Goal: Information Seeking & Learning: Learn about a topic

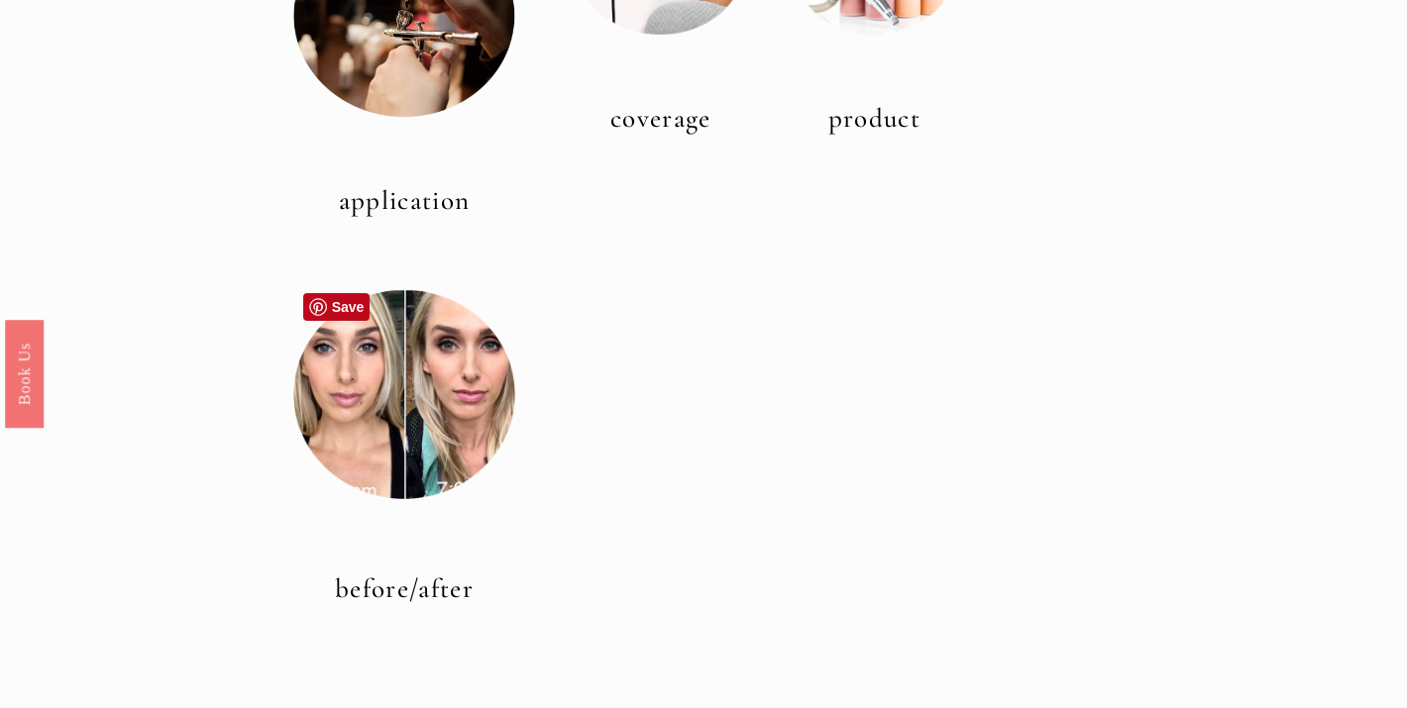
scroll to position [790, 0]
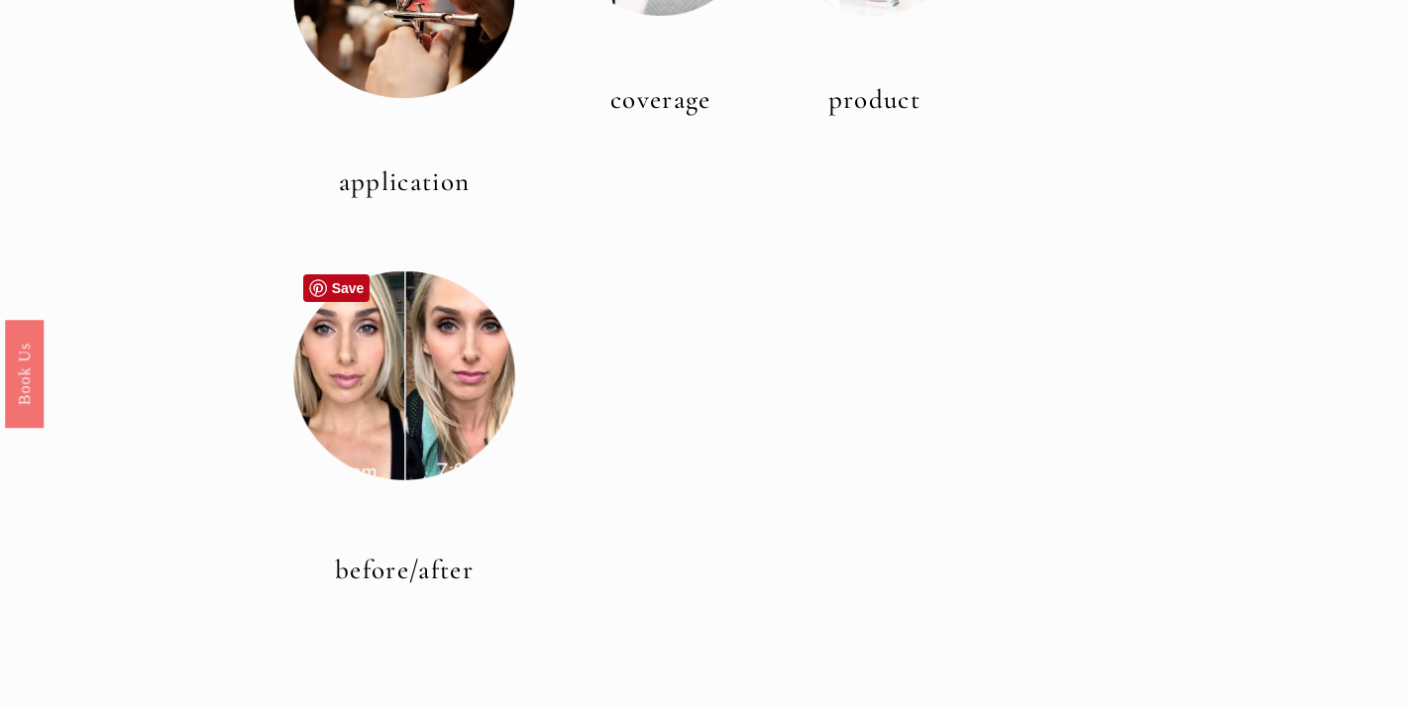
click at [416, 448] on div at bounding box center [404, 376] width 223 height 223
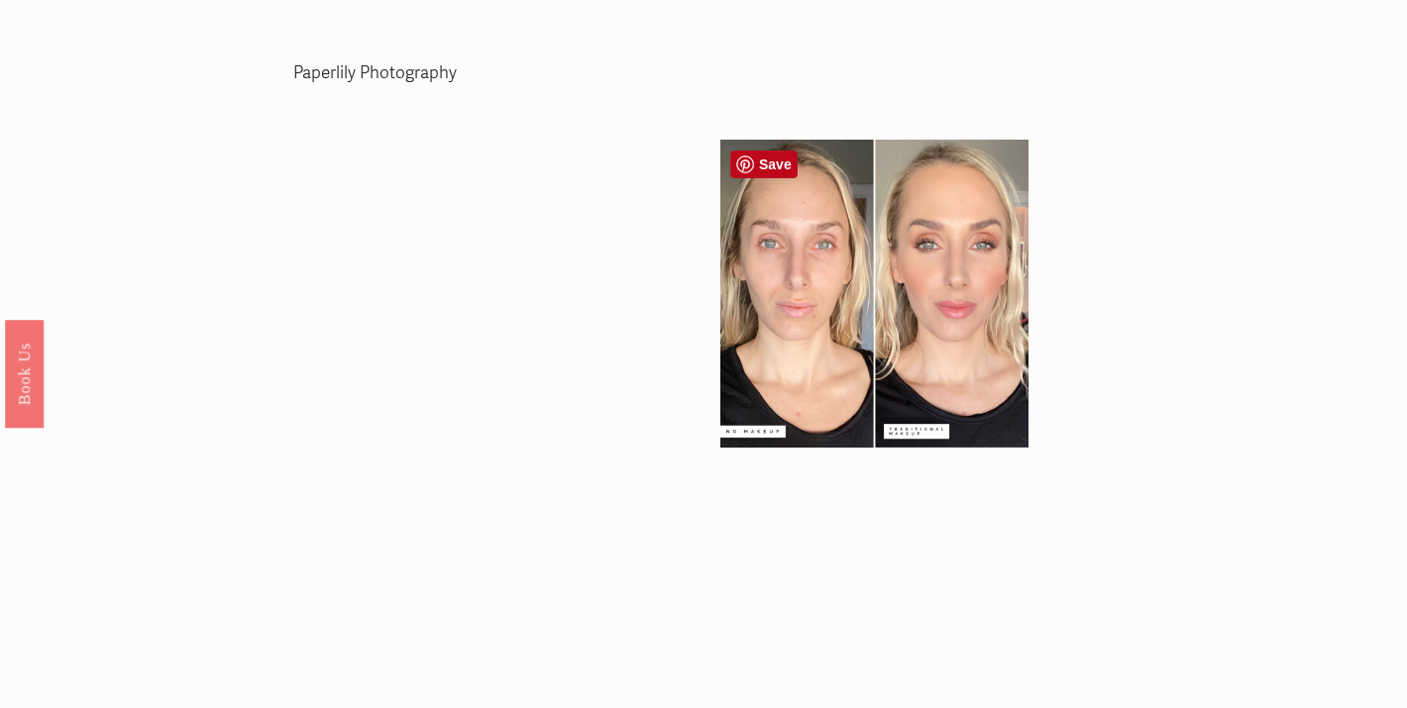
scroll to position [3912, 0]
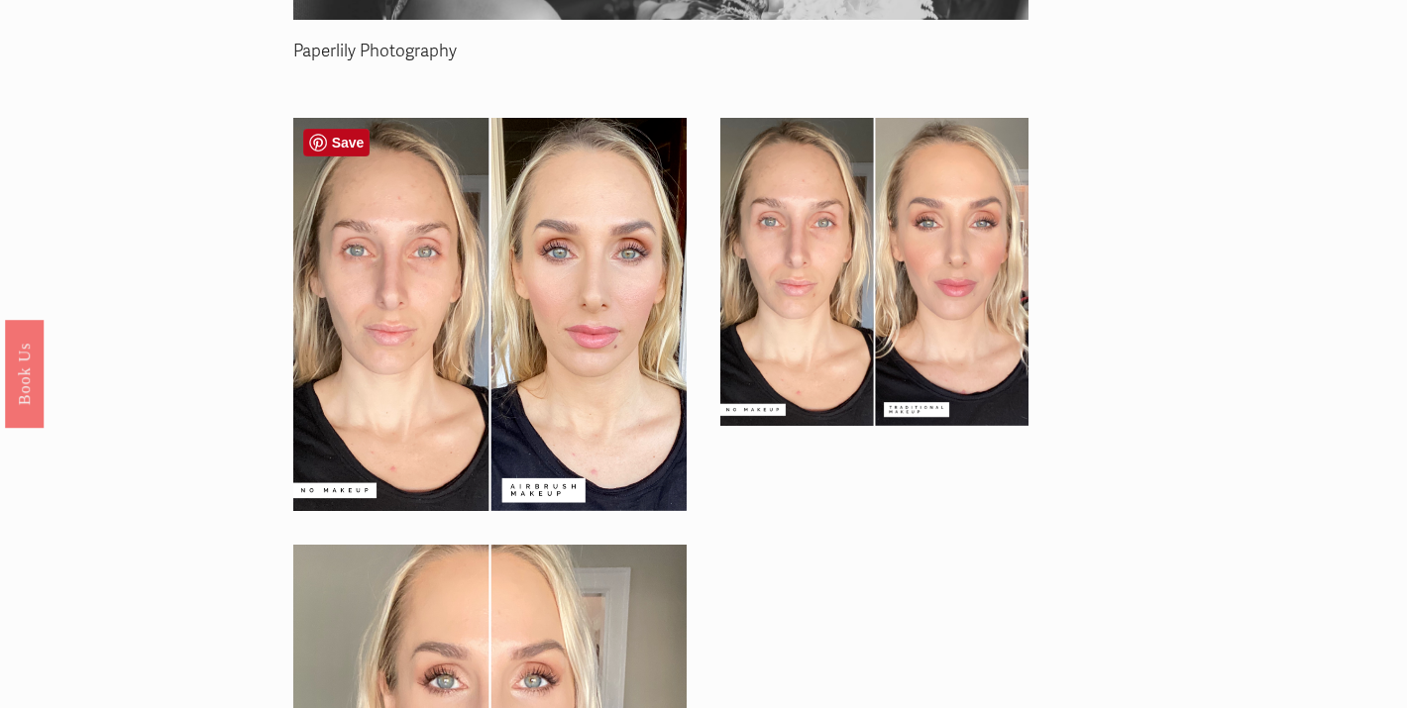
click at [469, 360] on div at bounding box center [489, 314] width 393 height 393
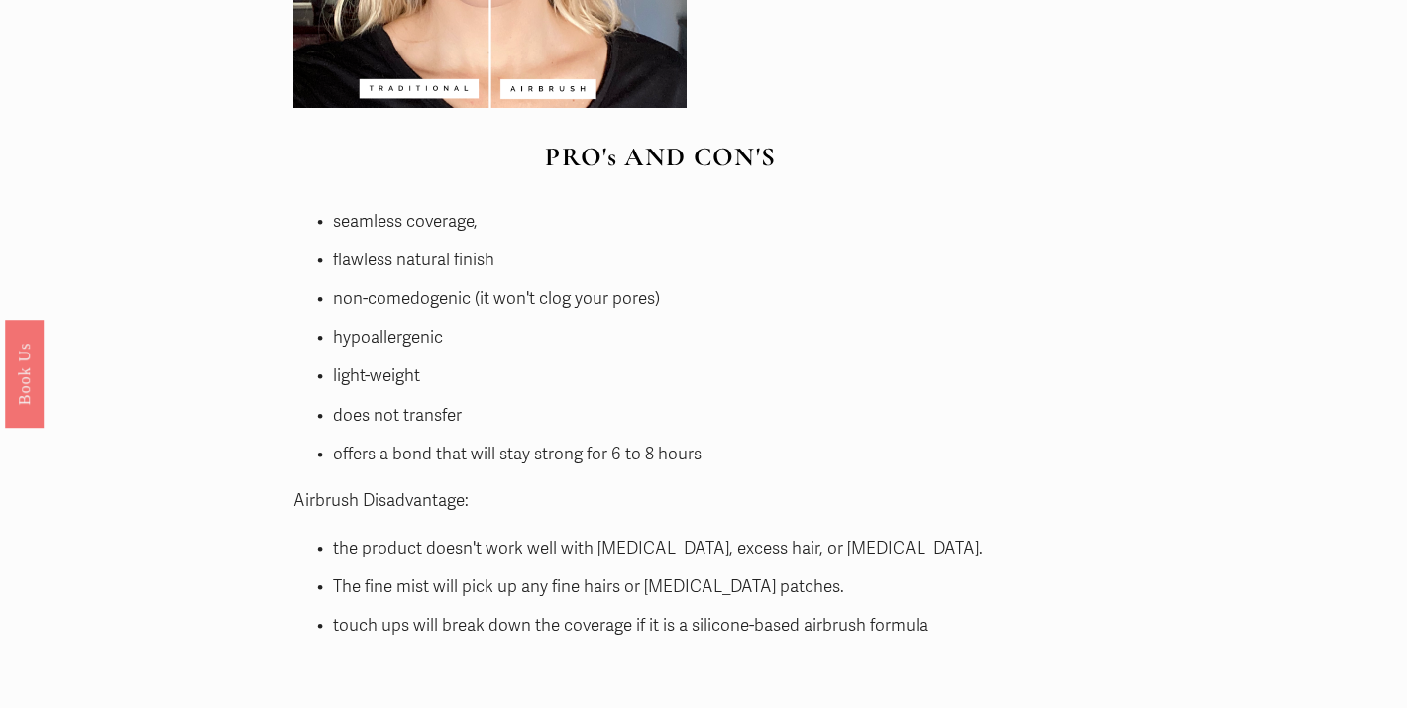
scroll to position [4744, 0]
click at [392, 602] on ul "the product doesn't work well with [MEDICAL_DATA], excess hair, or [MEDICAL_DAT…" at bounding box center [660, 586] width 735 height 108
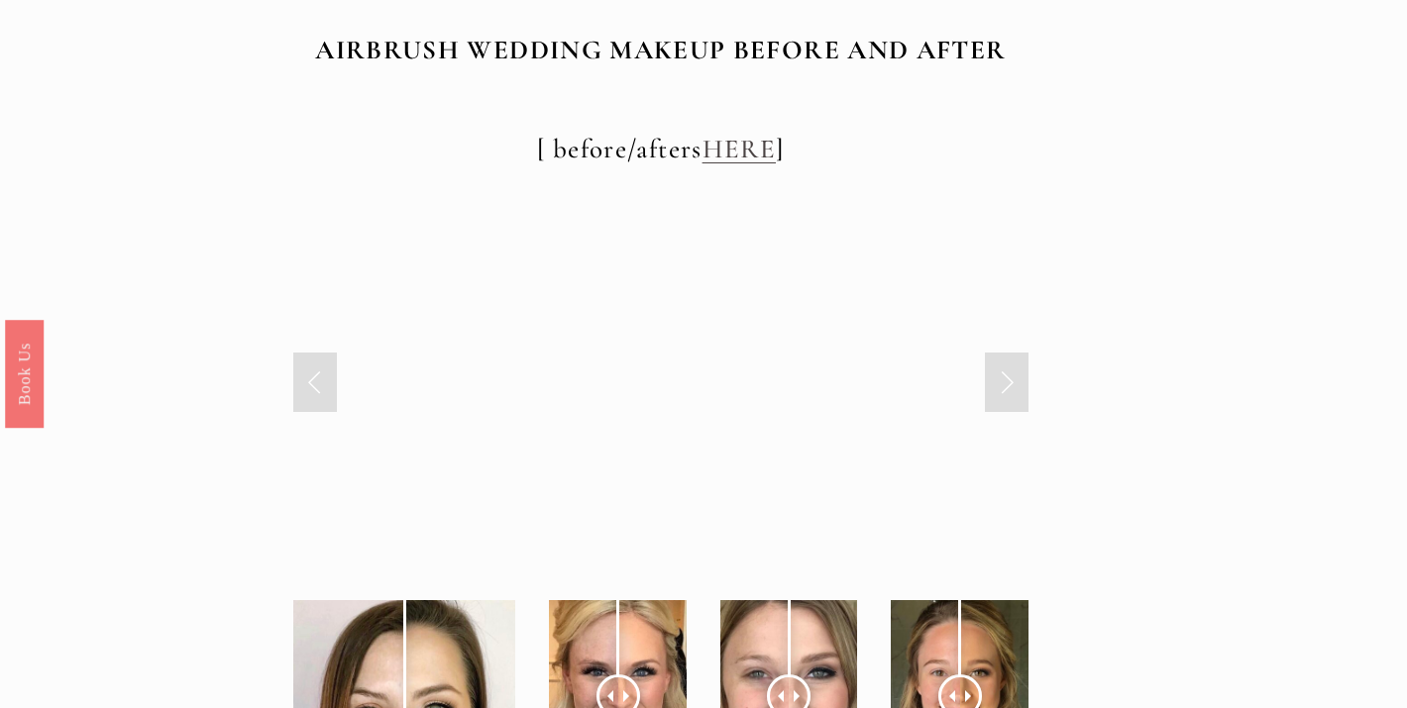
scroll to position [6801, 0]
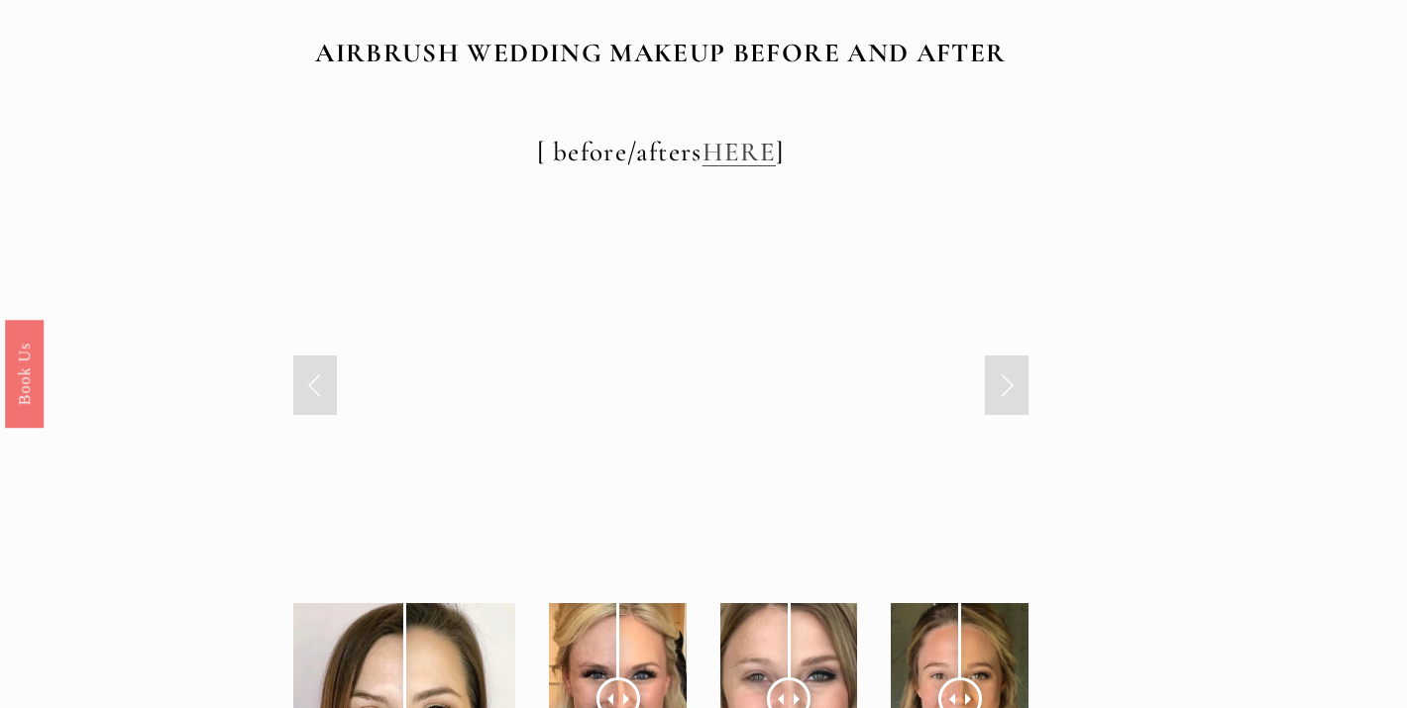
click at [310, 381] on link "Previous Slide" at bounding box center [315, 385] width 44 height 59
click at [1000, 386] on link "Next Slide" at bounding box center [1007, 385] width 44 height 59
click at [1001, 386] on link "Next Slide" at bounding box center [1007, 385] width 44 height 59
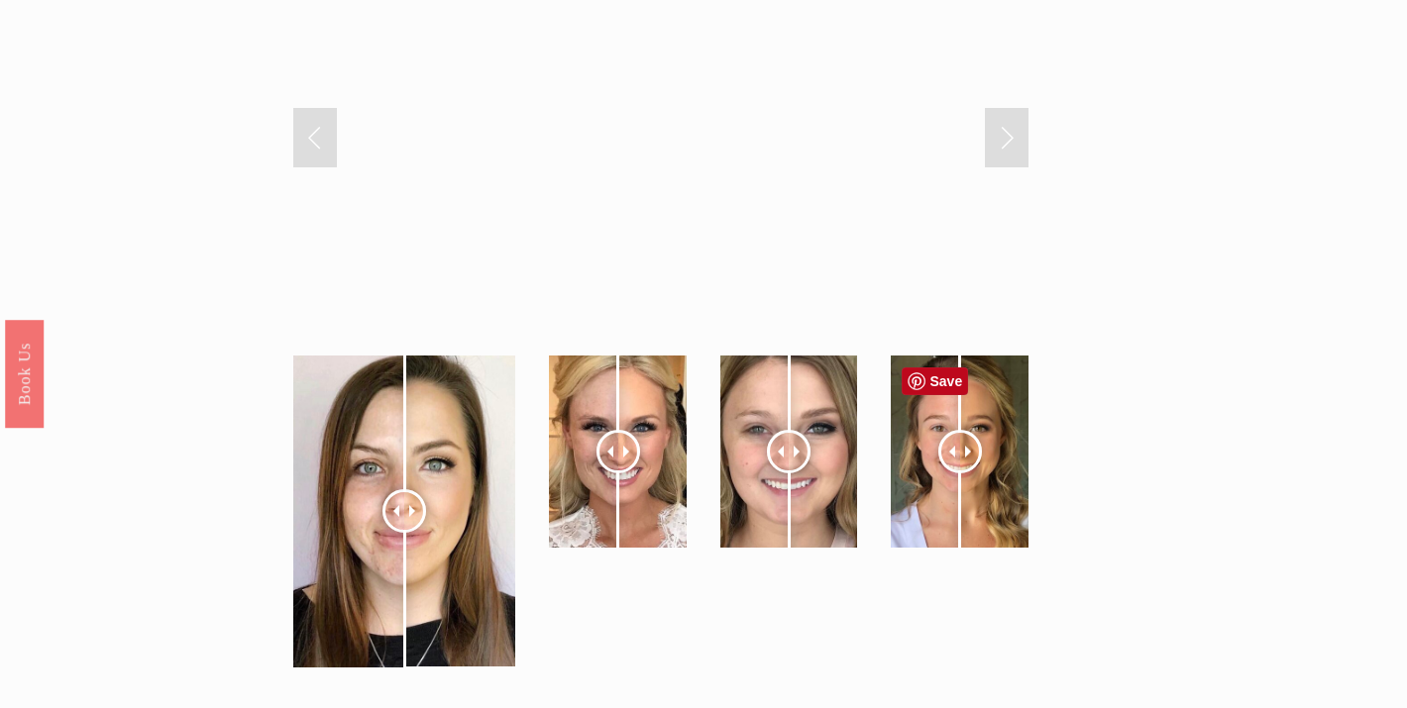
scroll to position [7052, 0]
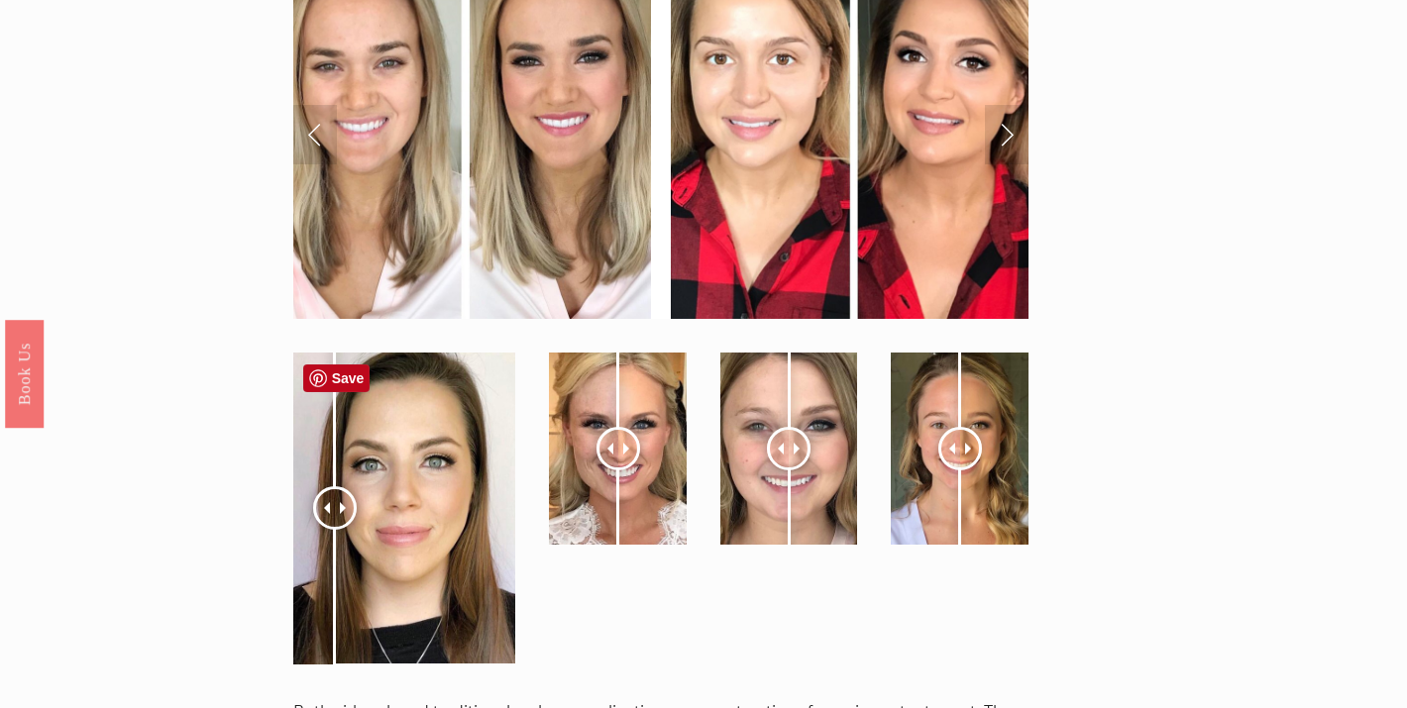
drag, startPoint x: 406, startPoint y: 513, endPoint x: 335, endPoint y: 514, distance: 71.3
click at [335, 514] on div at bounding box center [335, 508] width 44 height 44
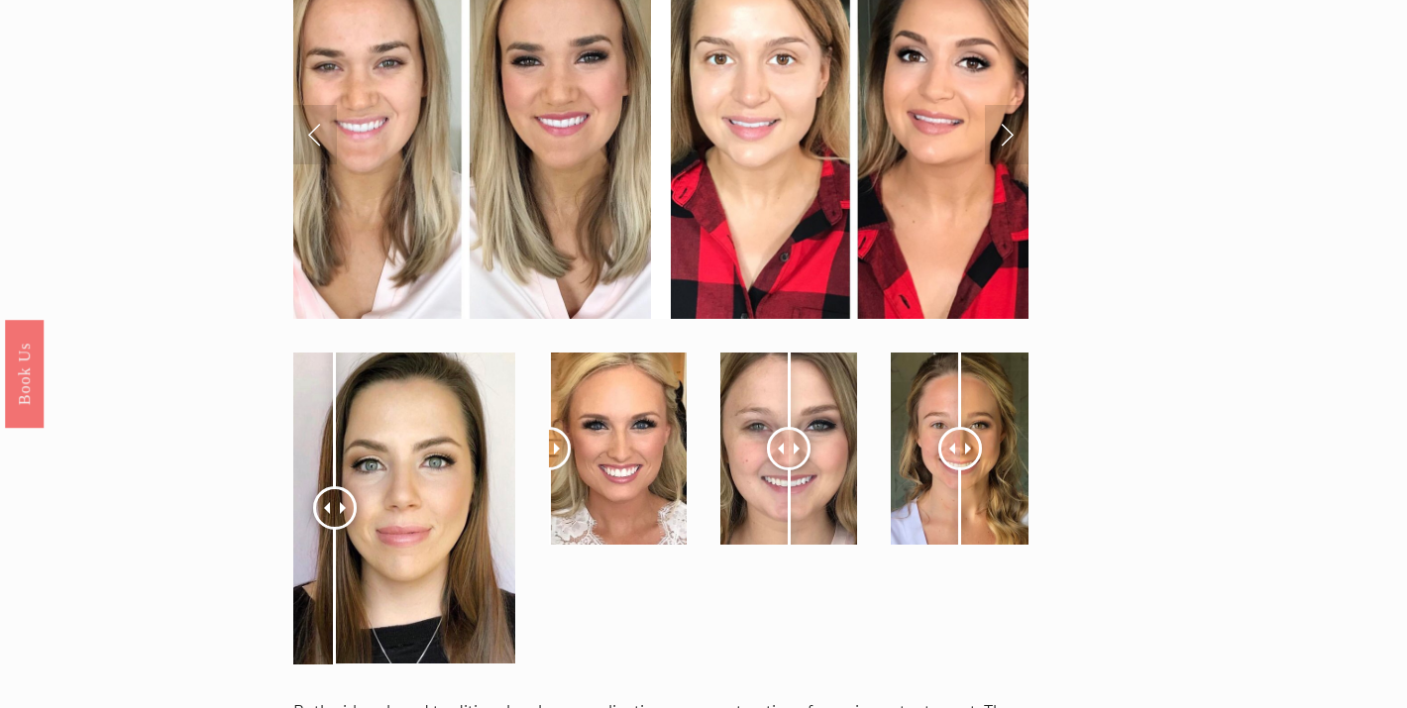
drag, startPoint x: 610, startPoint y: 464, endPoint x: 539, endPoint y: 481, distance: 73.3
click at [539, 481] on div at bounding box center [617, 449] width 171 height 226
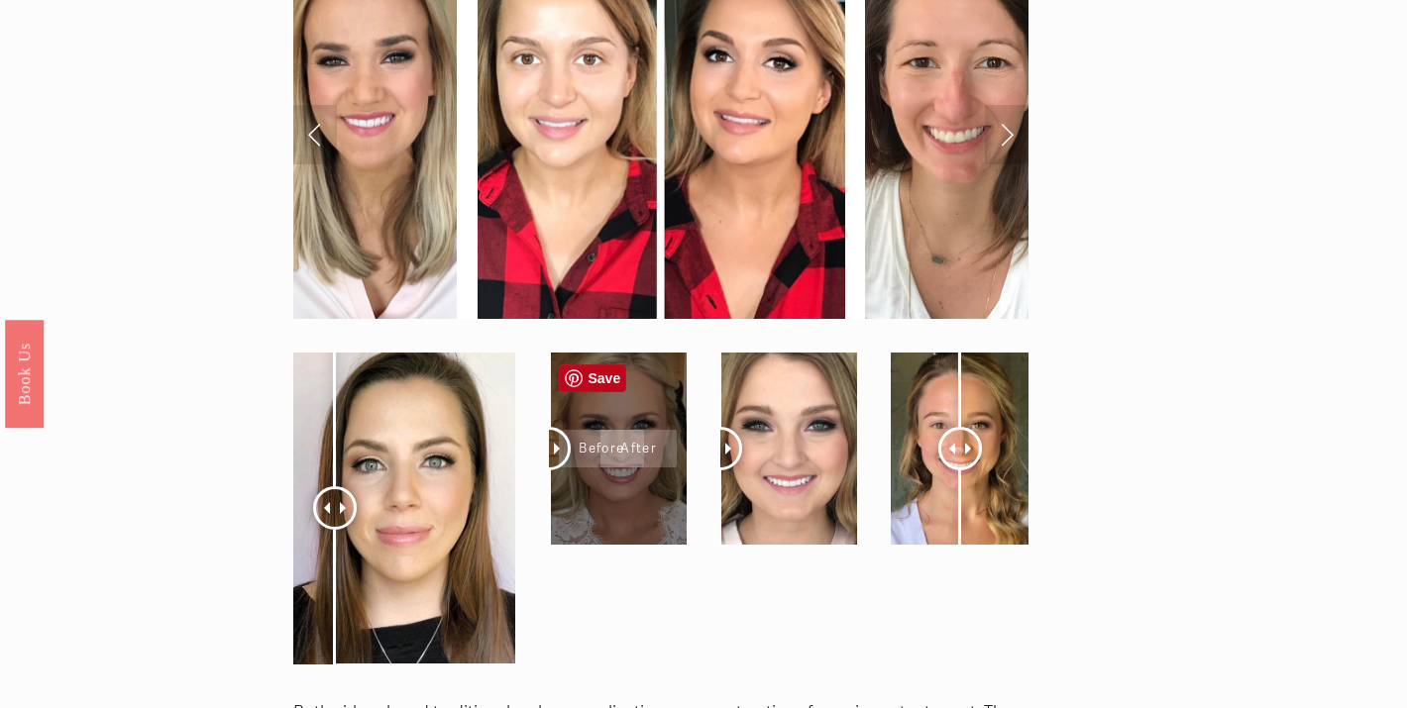
drag, startPoint x: 780, startPoint y: 452, endPoint x: 679, endPoint y: 462, distance: 101.5
click at [680, 463] on div at bounding box center [660, 509] width 769 height 346
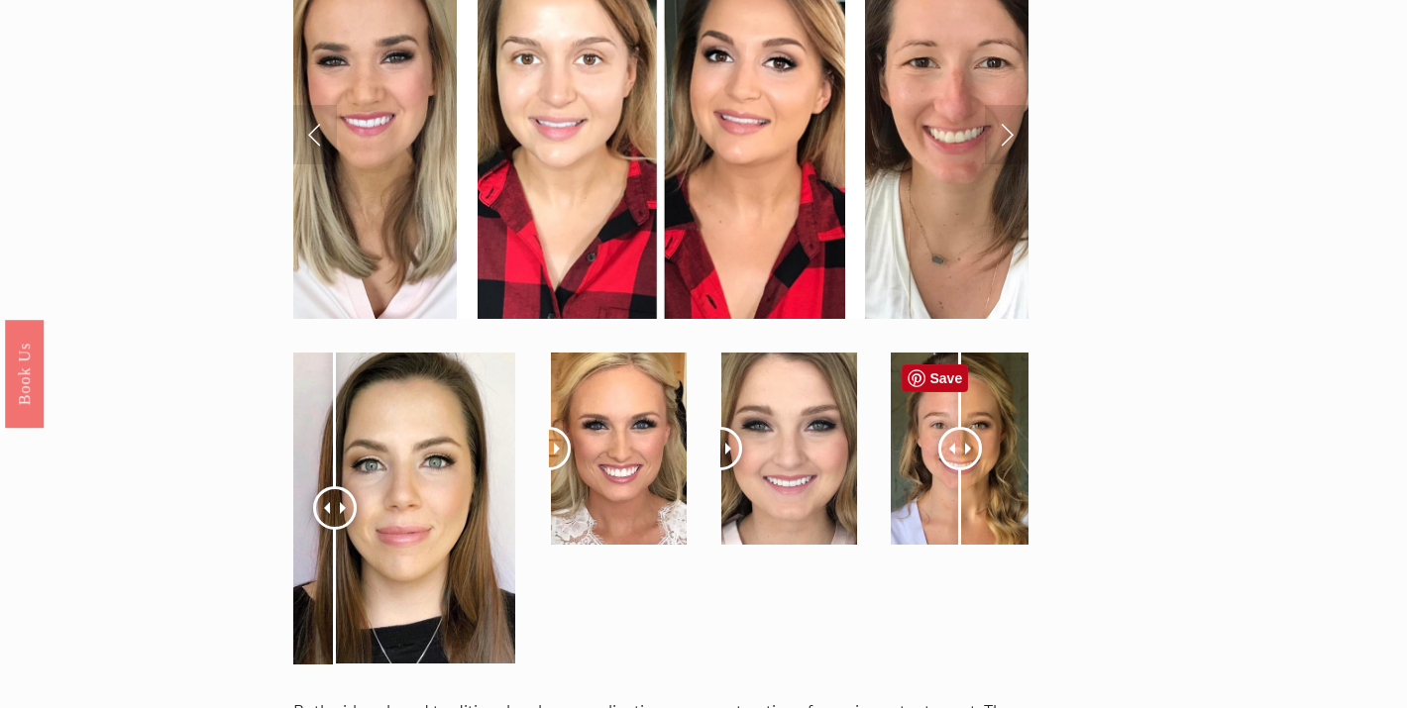
drag, startPoint x: 942, startPoint y: 472, endPoint x: 1030, endPoint y: 470, distance: 88.2
click at [1030, 470] on div at bounding box center [959, 449] width 171 height 226
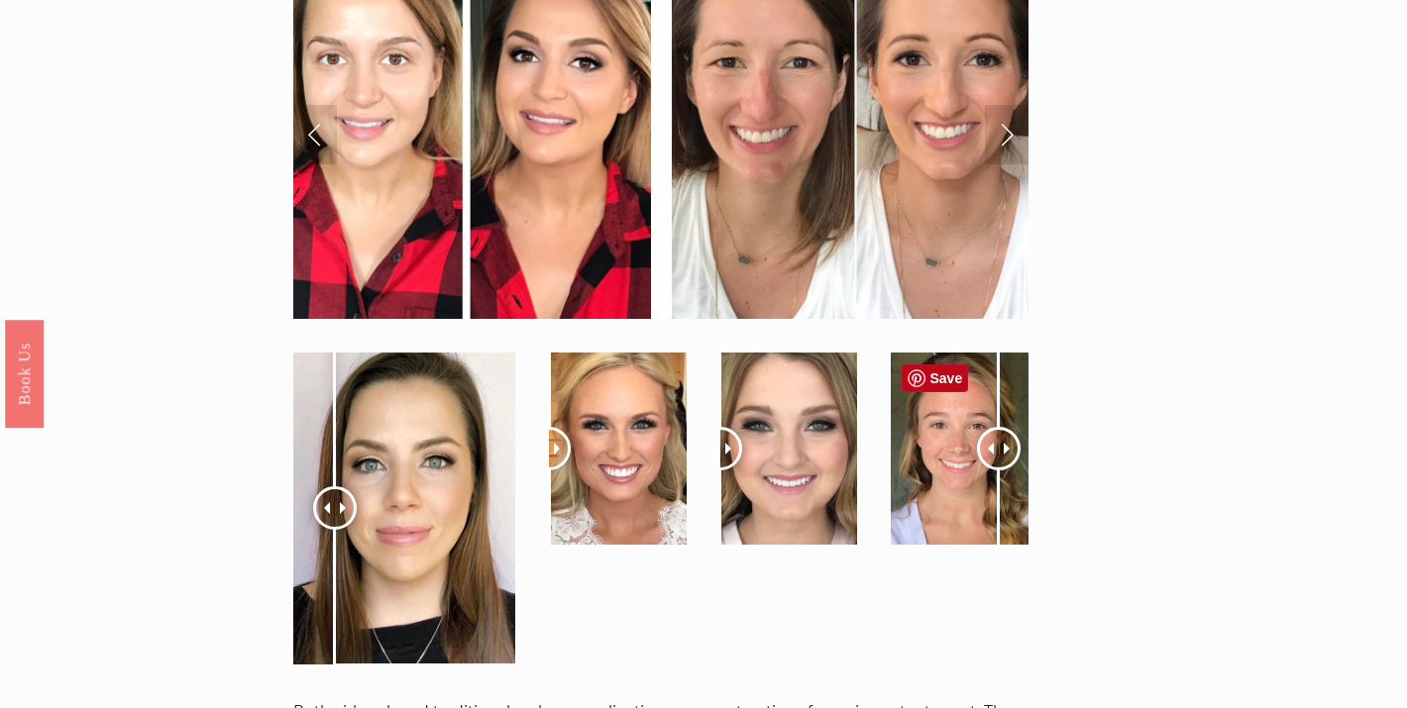
drag, startPoint x: 971, startPoint y: 449, endPoint x: 996, endPoint y: 465, distance: 29.4
click at [996, 465] on div at bounding box center [999, 449] width 44 height 44
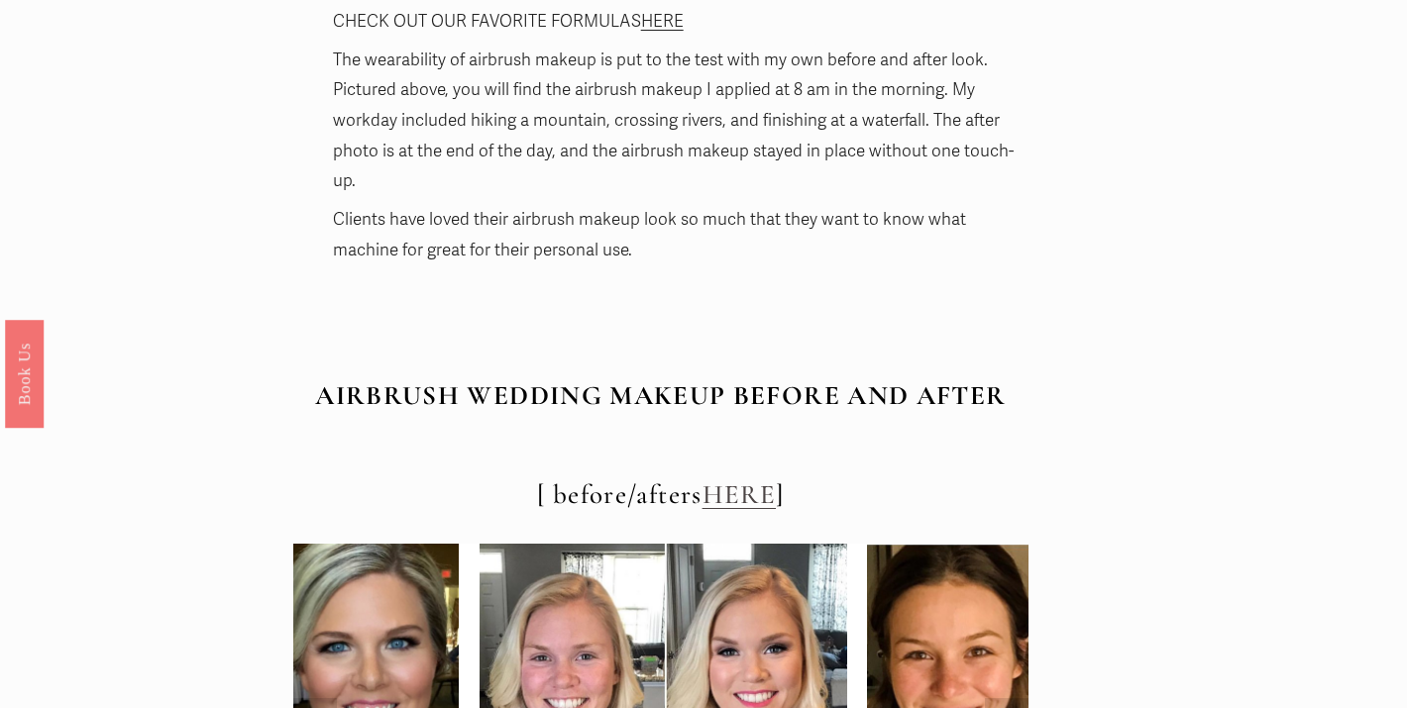
scroll to position [5980, 0]
